Goal: Task Accomplishment & Management: Use online tool/utility

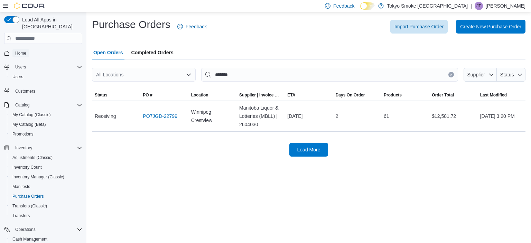
click at [28, 49] on link "Home" at bounding box center [20, 53] width 17 height 8
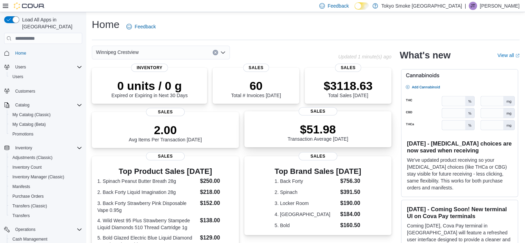
click at [338, 113] on span "Sales" at bounding box center [318, 111] width 39 height 8
click at [78, 64] on icon "Complex example" at bounding box center [80, 67] width 6 height 6
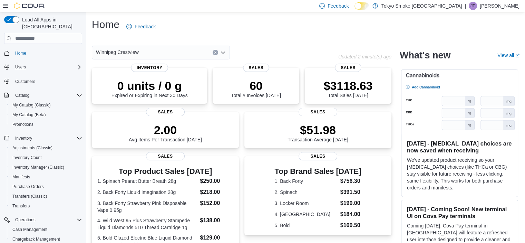
click at [78, 64] on icon "Complex example" at bounding box center [80, 67] width 6 height 6
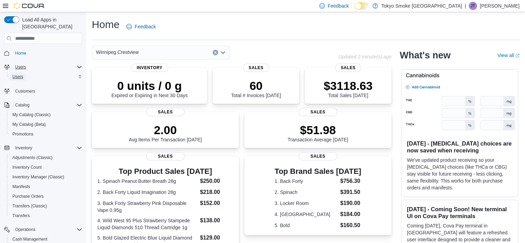
click at [22, 73] on span "Users" at bounding box center [17, 77] width 11 height 8
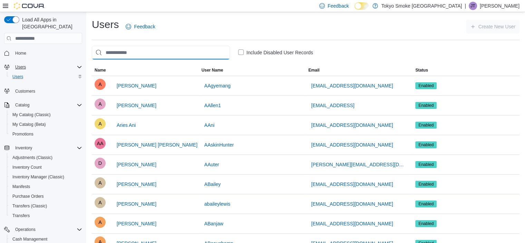
click at [174, 49] on input "search" at bounding box center [161, 53] width 138 height 14
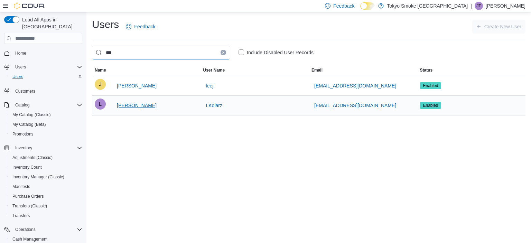
type input "***"
click at [132, 106] on span "[PERSON_NAME]" at bounding box center [137, 105] width 40 height 7
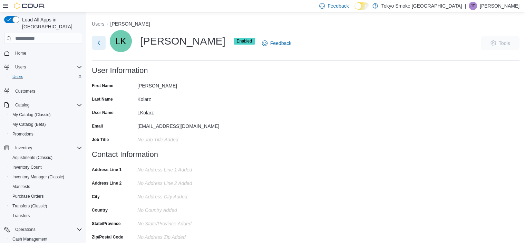
click at [99, 42] on button "Next" at bounding box center [99, 43] width 14 height 14
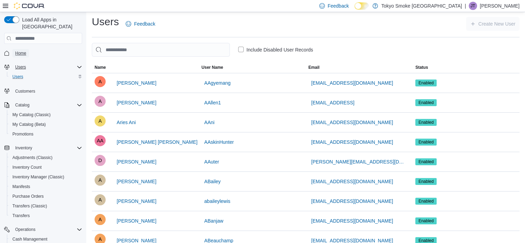
click at [24, 50] on span "Home" at bounding box center [20, 53] width 11 height 6
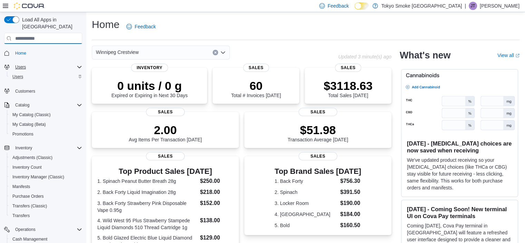
click at [50, 33] on input "search" at bounding box center [43, 38] width 78 height 11
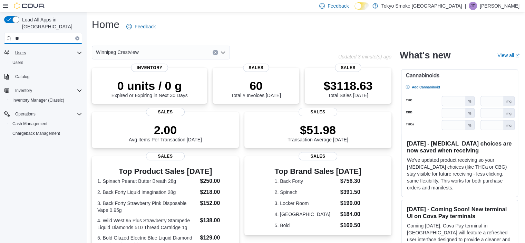
type input "*"
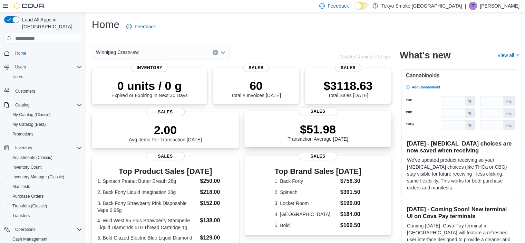
click at [323, 107] on span "Sales" at bounding box center [318, 111] width 39 height 8
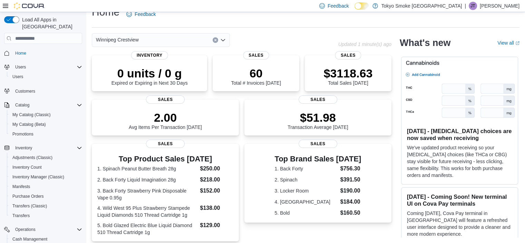
scroll to position [30, 0]
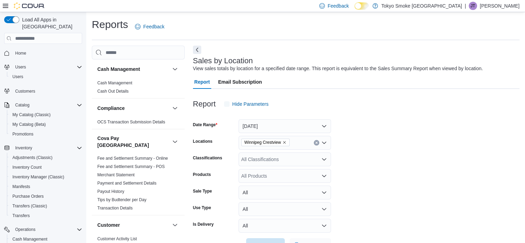
scroll to position [16, 0]
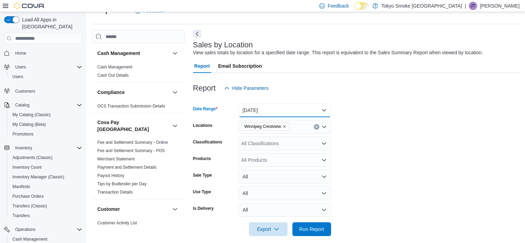
click at [260, 111] on button "[DATE]" at bounding box center [285, 110] width 93 height 14
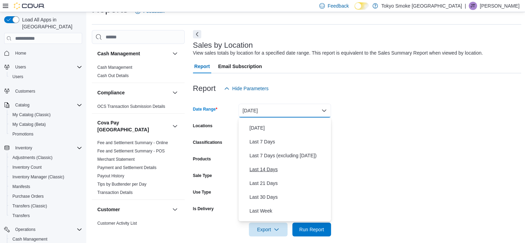
scroll to position [25, 0]
click at [268, 196] on span "Last 30 Days" at bounding box center [289, 196] width 79 height 8
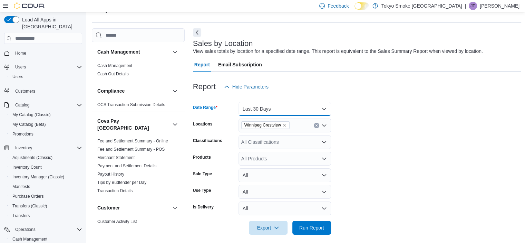
scroll to position [19, 0]
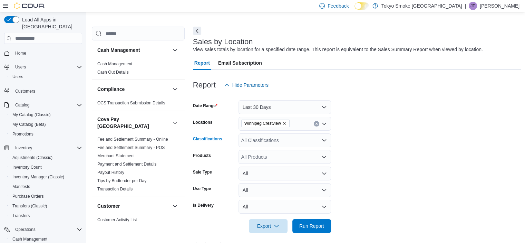
click at [324, 140] on icon "Open list of options" at bounding box center [325, 140] width 6 height 6
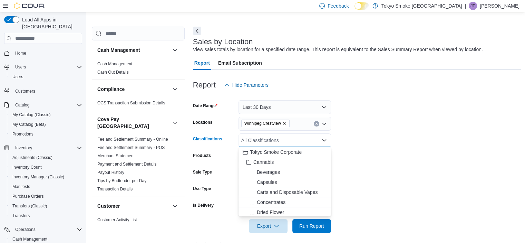
click at [324, 140] on icon "Close list of options" at bounding box center [325, 140] width 6 height 6
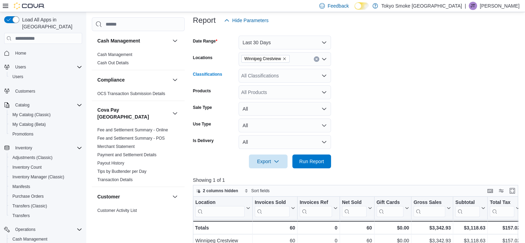
scroll to position [84, 0]
click at [312, 157] on span "Run Report" at bounding box center [312, 161] width 30 height 14
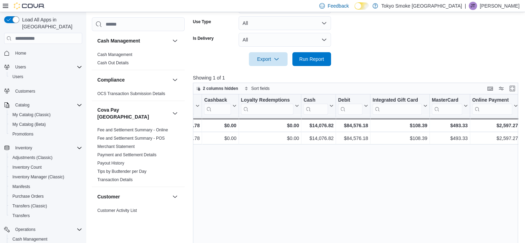
scroll to position [0, 793]
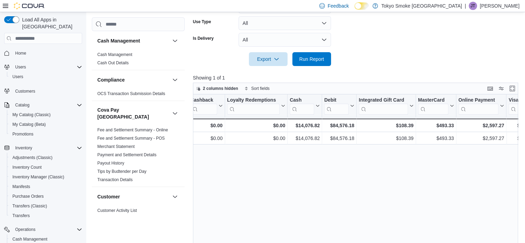
scroll to position [84, 0]
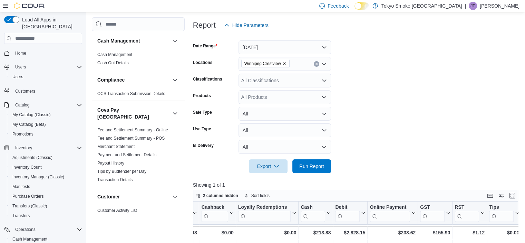
scroll to position [75, 0]
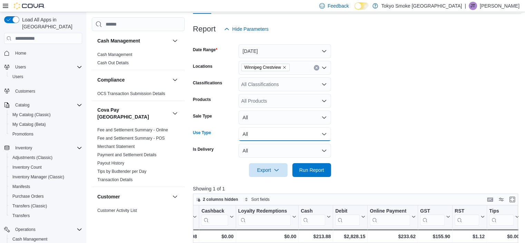
click at [254, 133] on button "All" at bounding box center [285, 134] width 93 height 14
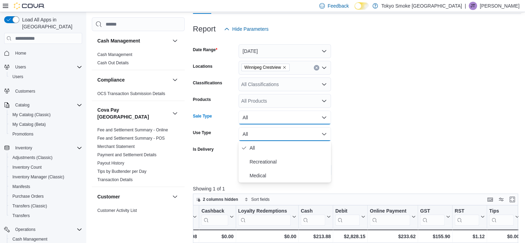
click at [253, 120] on button "All" at bounding box center [285, 118] width 93 height 14
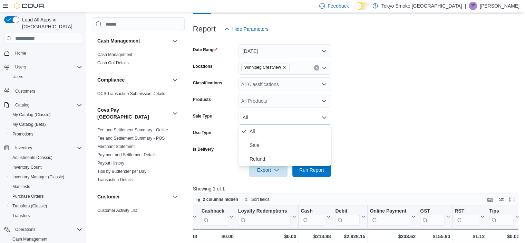
click at [361, 118] on form "Date Range [DATE] Locations [GEOGRAPHIC_DATA] Crestview Classifications All Cla…" at bounding box center [357, 106] width 329 height 141
click at [211, 125] on form "Date Range [DATE] Locations [GEOGRAPHIC_DATA] Crestview Classifications All Cla…" at bounding box center [357, 106] width 329 height 141
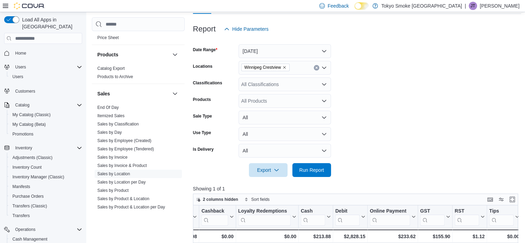
scroll to position [517, 0]
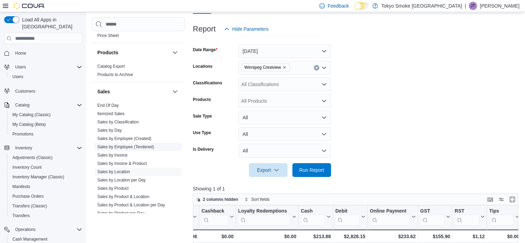
click at [121, 144] on link "Sales by Employee (Tendered)" at bounding box center [125, 146] width 57 height 5
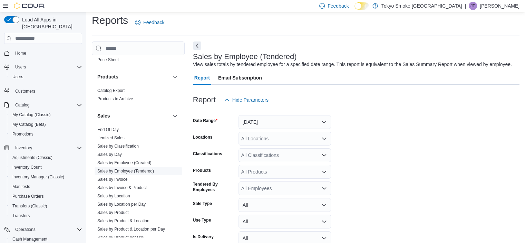
scroll to position [16, 0]
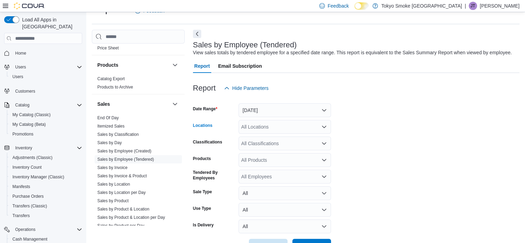
click at [252, 125] on div "All Locations" at bounding box center [285, 127] width 93 height 14
type input "***"
click at [266, 138] on span "Winnipeg Crestview" at bounding box center [278, 138] width 43 height 7
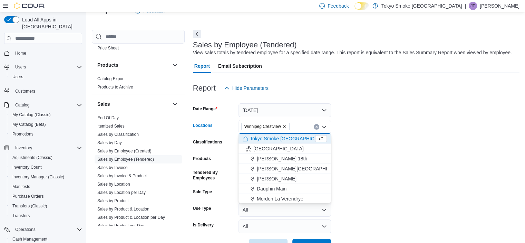
click at [359, 146] on form "Date Range [DATE] Locations [GEOGRAPHIC_DATA] [GEOGRAPHIC_DATA] Combo box. Sele…" at bounding box center [356, 174] width 327 height 158
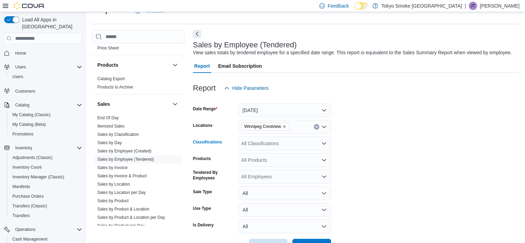
click at [325, 141] on icon "Open list of options" at bounding box center [325, 144] width 6 height 6
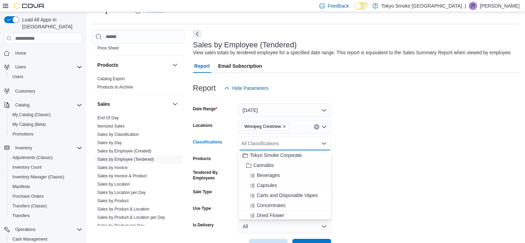
click at [325, 141] on icon "Close list of options" at bounding box center [325, 144] width 6 height 6
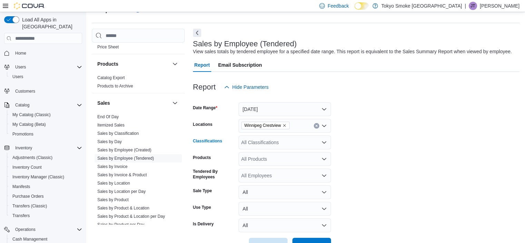
scroll to position [39, 0]
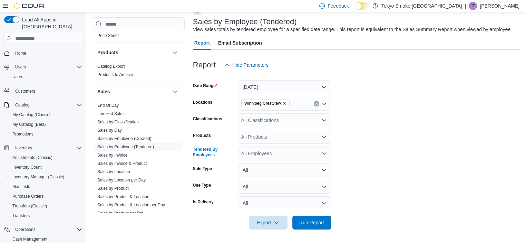
click at [324, 152] on icon "Open list of options" at bounding box center [325, 154] width 6 height 6
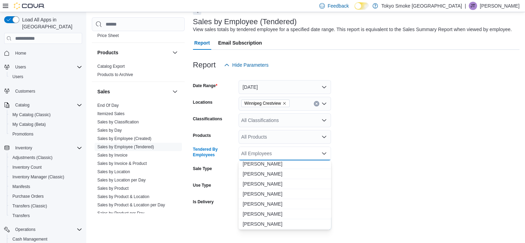
scroll to position [7905, 0]
click at [327, 164] on button "[PERSON_NAME]" at bounding box center [285, 165] width 93 height 10
click at [258, 183] on span "[PERSON_NAME]" at bounding box center [285, 185] width 84 height 7
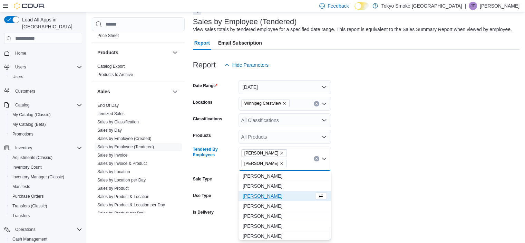
click at [280, 163] on icon "Remove Libby Longwill from selection in this group" at bounding box center [282, 163] width 4 height 4
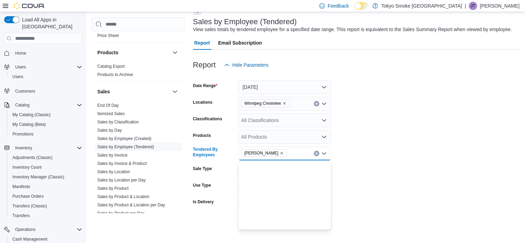
scroll to position [0, 0]
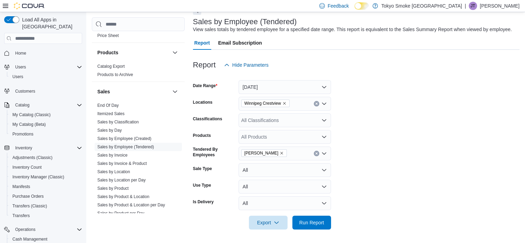
click at [366, 169] on form "Date Range [DATE] Locations [GEOGRAPHIC_DATA] Crestview Classifications All Cla…" at bounding box center [356, 151] width 327 height 158
click at [284, 154] on div "[PERSON_NAME]" at bounding box center [285, 153] width 93 height 14
click at [321, 85] on button "[DATE]" at bounding box center [285, 87] width 93 height 14
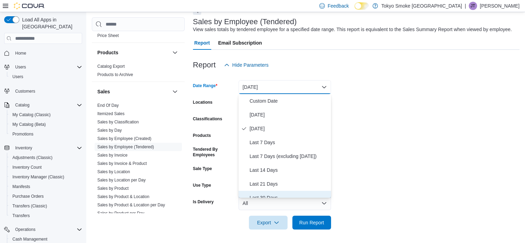
click at [280, 192] on button "Last 30 Days" at bounding box center [285, 198] width 93 height 14
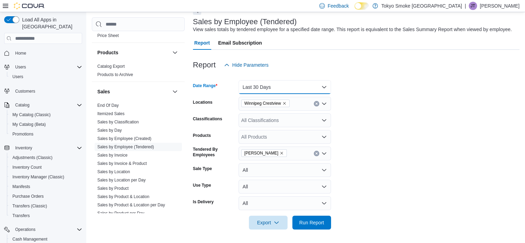
click at [322, 87] on button "Last 30 Days" at bounding box center [285, 87] width 93 height 14
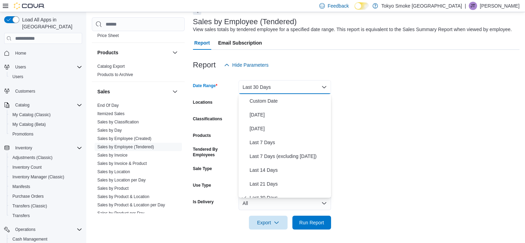
scroll to position [7, 0]
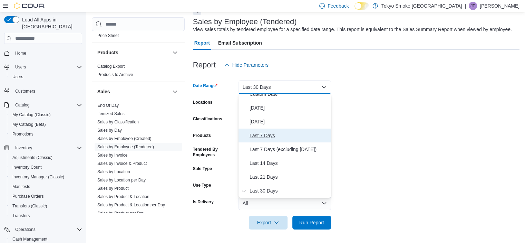
click at [255, 137] on span "Last 7 Days" at bounding box center [289, 135] width 79 height 8
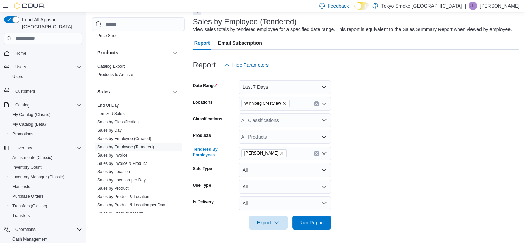
click at [278, 154] on div "[PERSON_NAME]" at bounding box center [285, 153] width 93 height 14
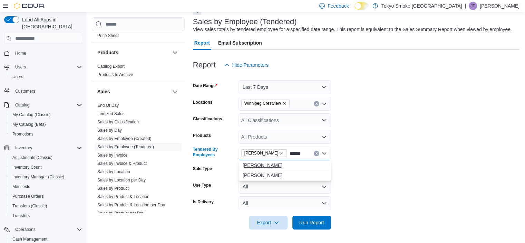
type input "******"
click at [257, 163] on span "[PERSON_NAME]" at bounding box center [285, 165] width 84 height 7
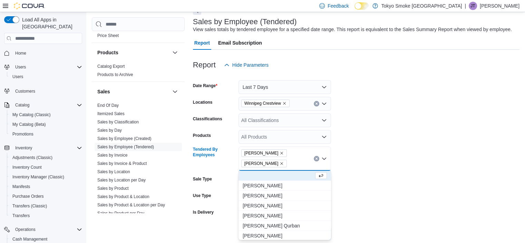
click at [284, 162] on div "[PERSON_NAME] [PERSON_NAME]" at bounding box center [285, 158] width 93 height 24
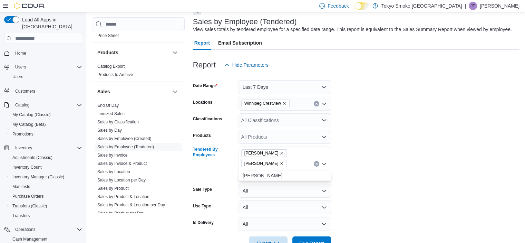
type input "**********"
click at [284, 173] on span "[PERSON_NAME]" at bounding box center [285, 175] width 84 height 7
type input "*******"
click at [269, 186] on span "[PERSON_NAME]" at bounding box center [278, 185] width 71 height 7
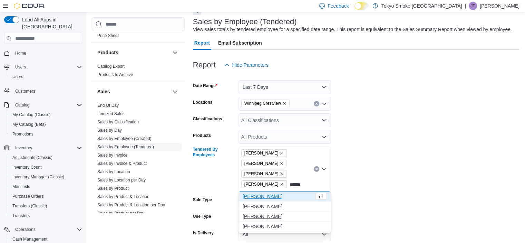
type input "******"
click at [275, 214] on span "[PERSON_NAME]" at bounding box center [285, 216] width 84 height 7
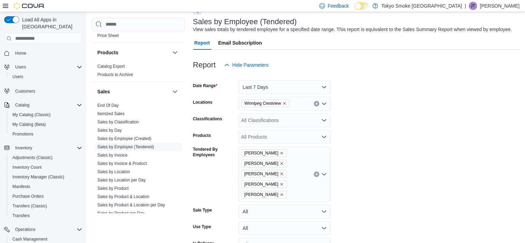
click at [373, 186] on form "Date Range Last 7 Days Locations [GEOGRAPHIC_DATA] Crestview Classifications Al…" at bounding box center [356, 171] width 327 height 199
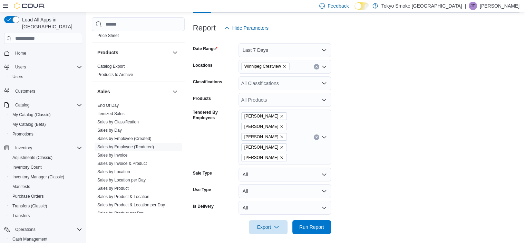
scroll to position [80, 0]
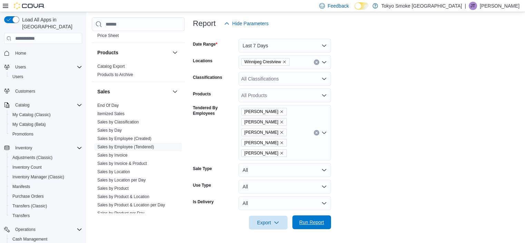
click at [310, 223] on span "Run Report" at bounding box center [312, 222] width 25 height 7
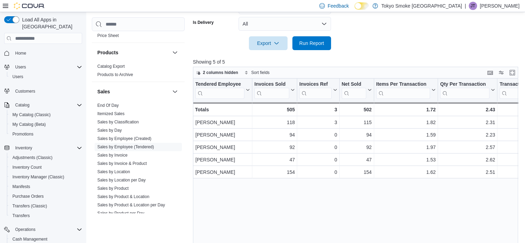
scroll to position [260, 0]
click at [335, 89] on icon at bounding box center [335, 89] width 6 height 4
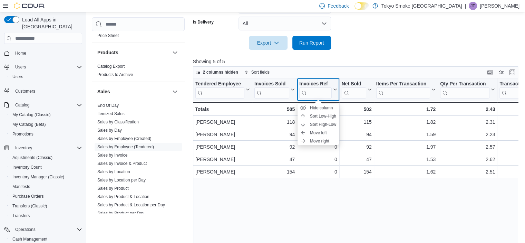
click at [335, 89] on icon at bounding box center [335, 89] width 6 height 4
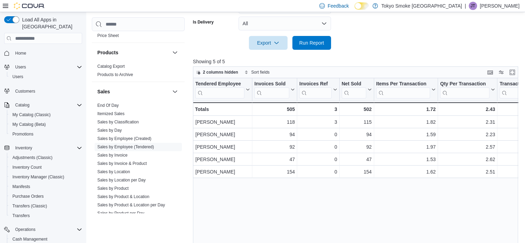
click at [333, 182] on div "Tendered Employee Click to view column header actions Invoices Sold Click to vi…" at bounding box center [357, 169] width 329 height 183
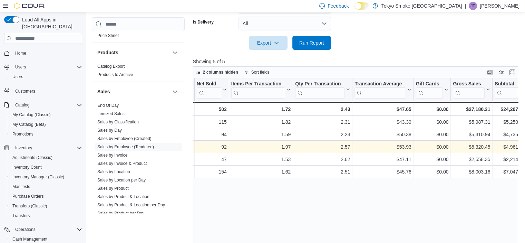
scroll to position [0, 145]
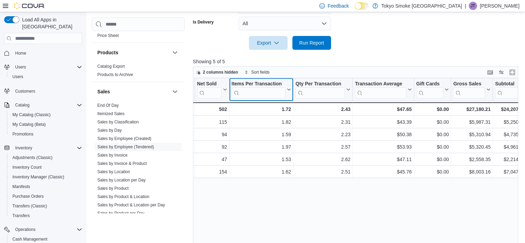
click at [288, 89] on icon at bounding box center [288, 90] width 3 height 2
click at [321, 201] on div "Tendered Employee Click to view column header actions Invoices Sold Click to vi…" at bounding box center [357, 169] width 329 height 183
click at [287, 87] on button "Items Per Transaction" at bounding box center [261, 90] width 60 height 18
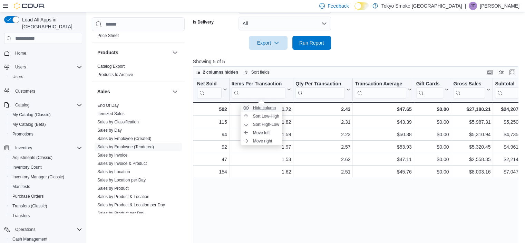
click at [264, 107] on span "Hide column" at bounding box center [264, 108] width 23 height 6
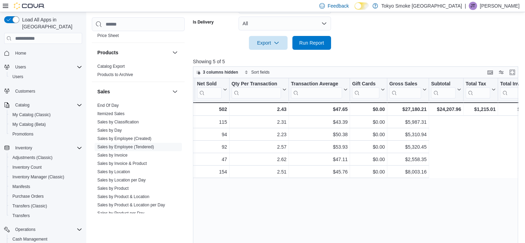
scroll to position [0, 0]
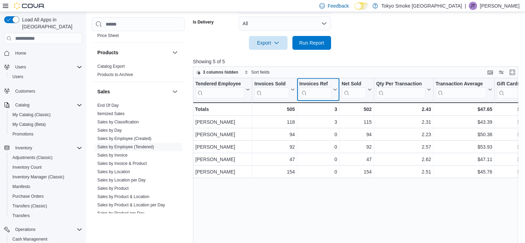
click at [333, 89] on icon at bounding box center [335, 89] width 6 height 4
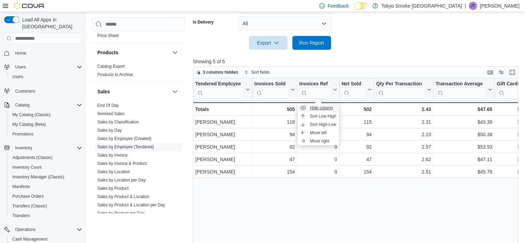
click at [326, 107] on span "Hide column" at bounding box center [321, 108] width 23 height 6
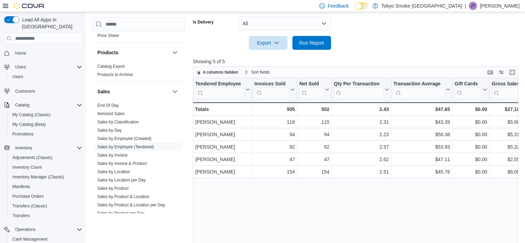
click at [338, 198] on div "Tendered Employee Click to view column header actions Invoices Sold Click to vi…" at bounding box center [357, 169] width 329 height 183
click at [327, 88] on icon at bounding box center [327, 89] width 6 height 4
click at [322, 107] on span "Hide column" at bounding box center [317, 108] width 23 height 6
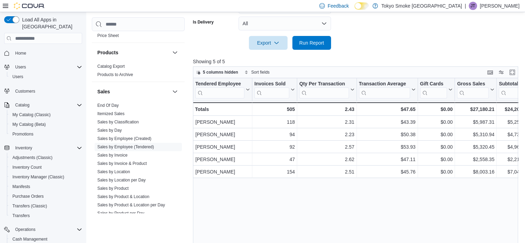
click at [336, 203] on div "Tendered Employee Click to view column header actions Invoices Sold Click to vi…" at bounding box center [357, 169] width 329 height 183
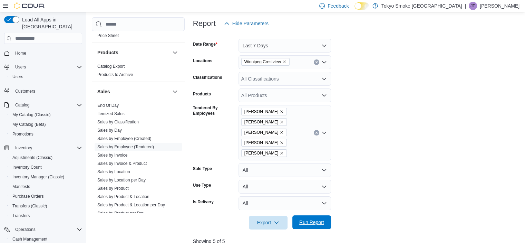
click at [317, 222] on span "Run Report" at bounding box center [312, 222] width 25 height 7
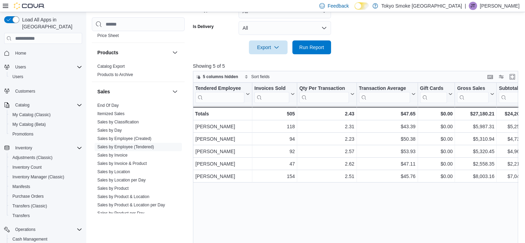
scroll to position [268, 0]
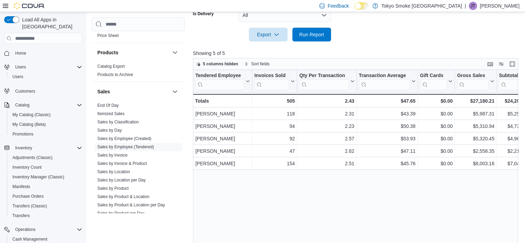
click at [302, 218] on div "Tendered Employee Click to view column header actions Invoices Sold Click to vi…" at bounding box center [357, 161] width 329 height 183
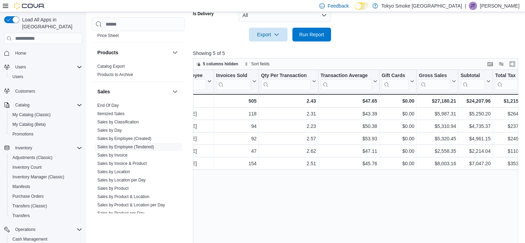
scroll to position [0, 0]
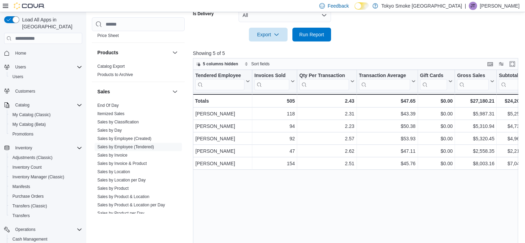
scroll to position [80, 0]
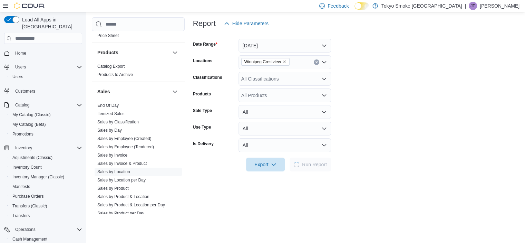
scroll to position [75, 0]
